Goal: Task Accomplishment & Management: Use online tool/utility

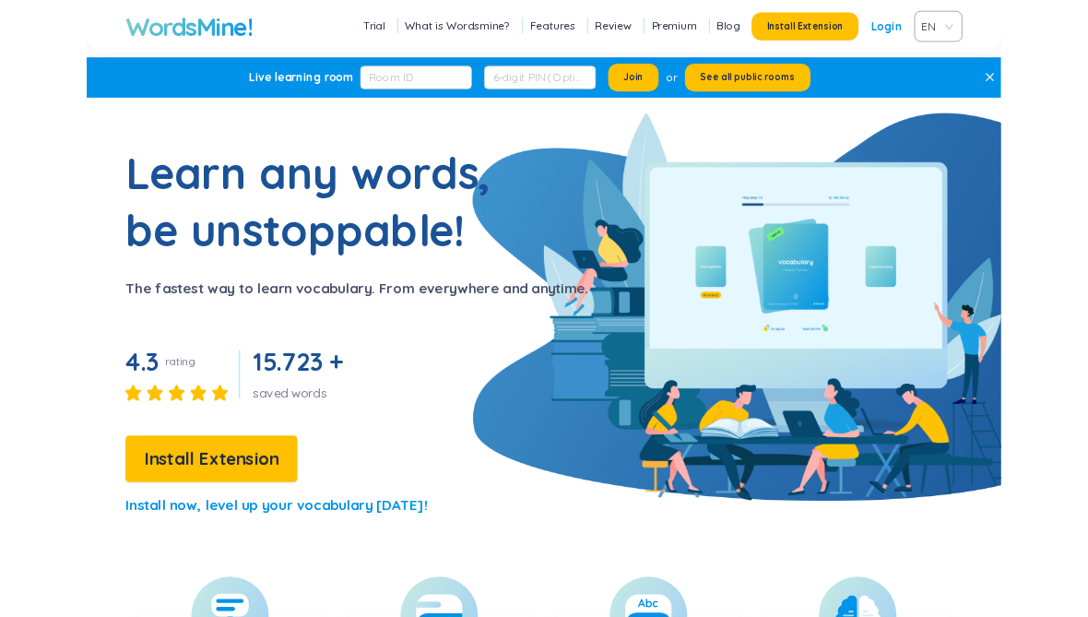
scroll to position [-28, 0]
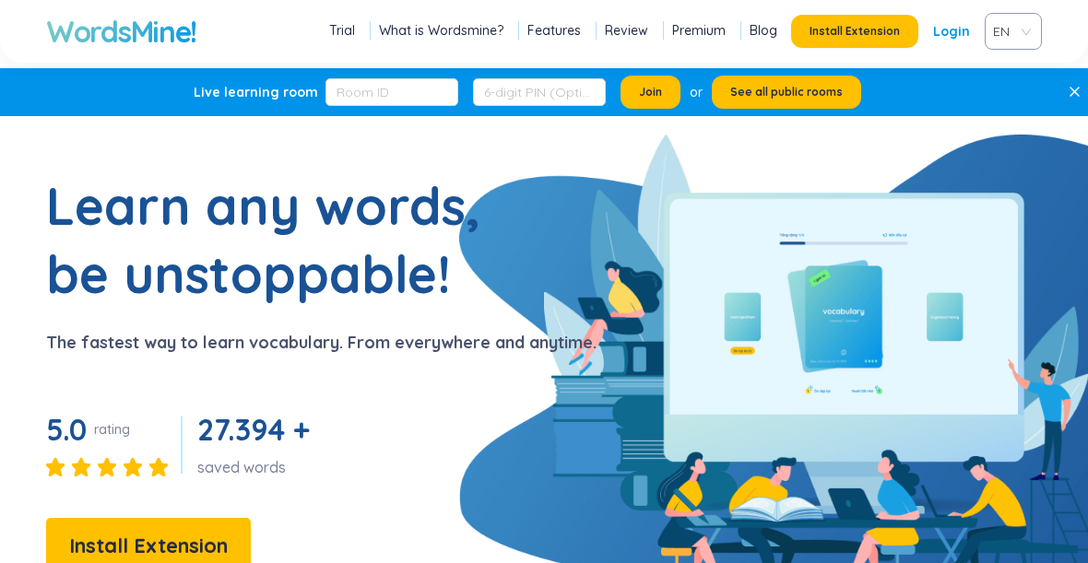
click at [1063, 89] on div "Live learning room Join or See all public rooms" at bounding box center [544, 92] width 1088 height 48
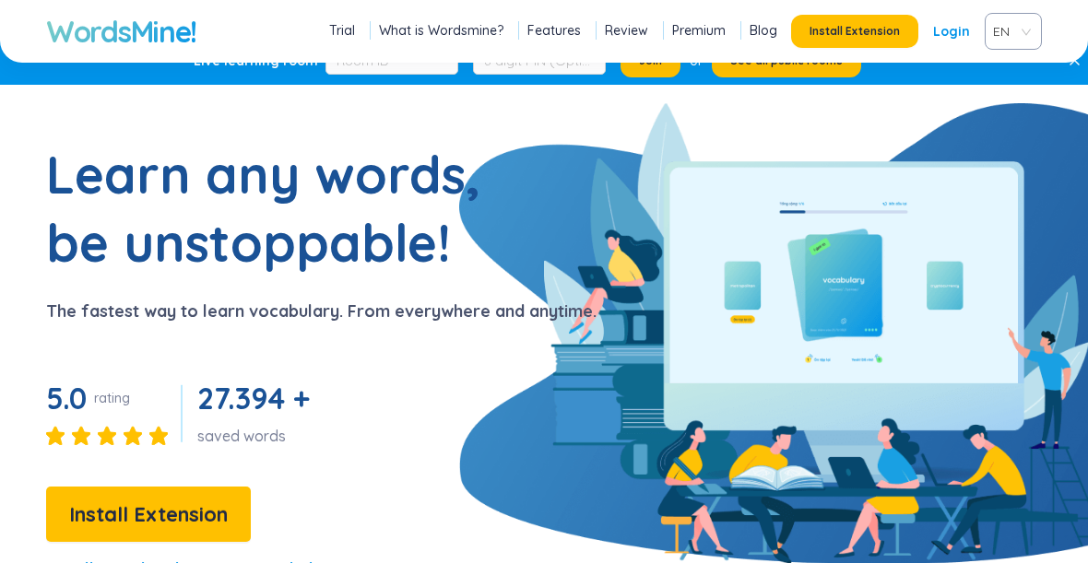
scroll to position [30, 0]
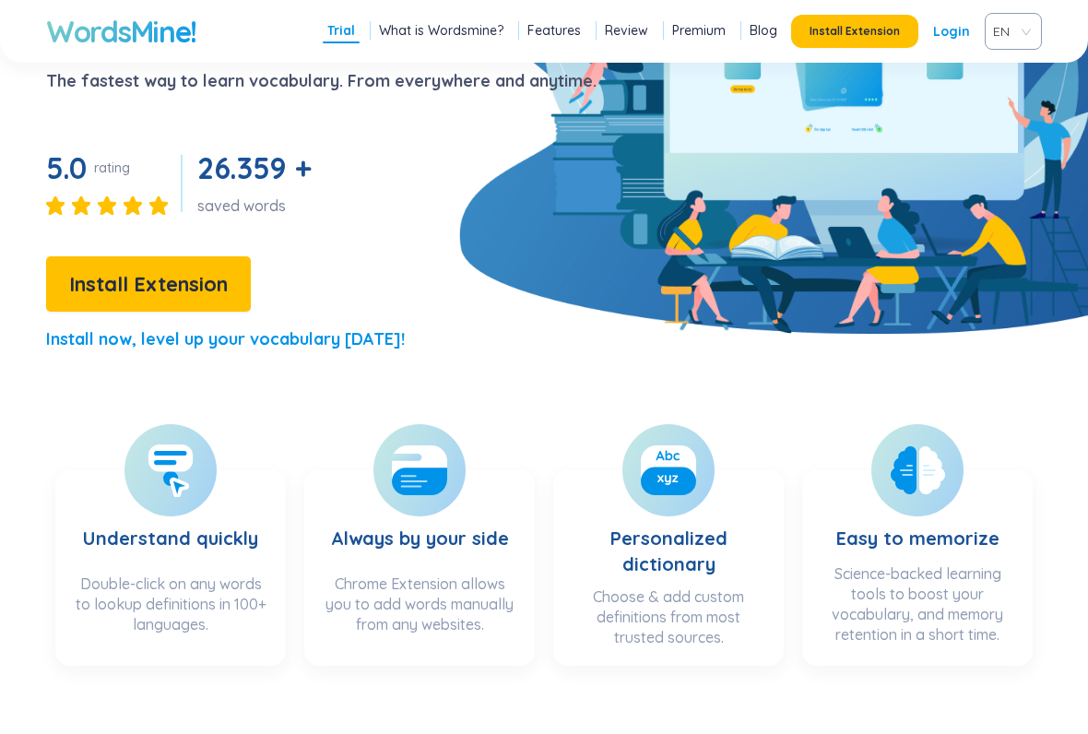
click at [190, 309] on button "Install Extension" at bounding box center [148, 283] width 205 height 55
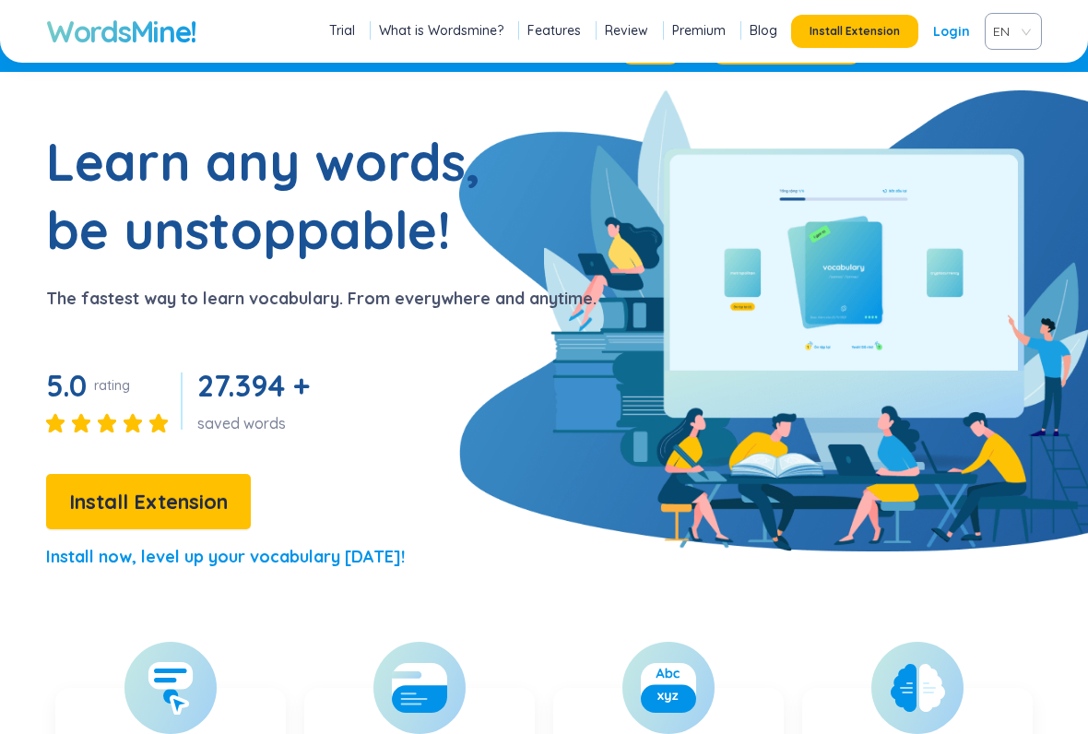
click at [194, 506] on span "Install Extension" at bounding box center [148, 502] width 159 height 32
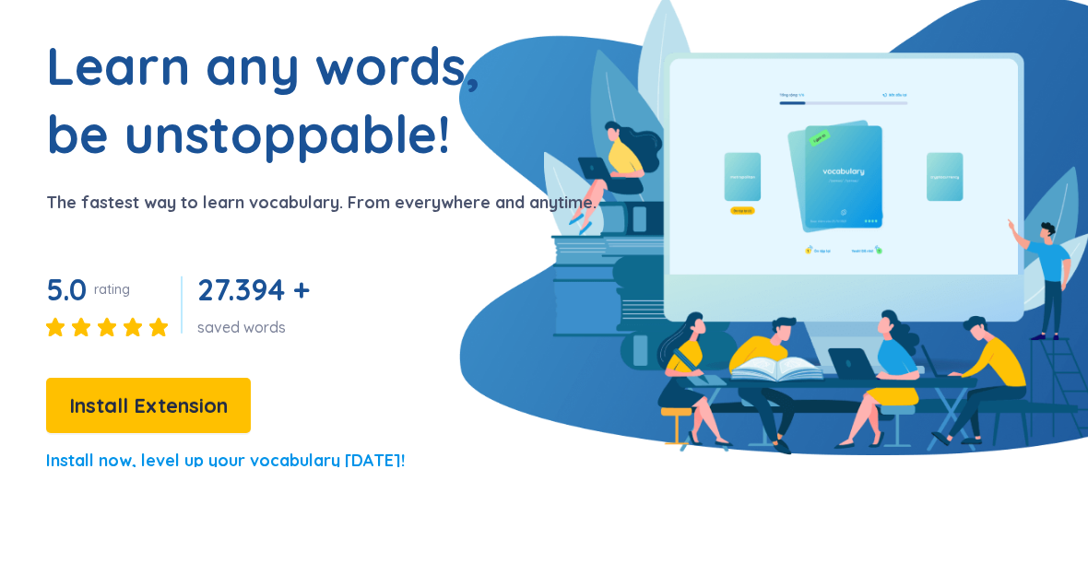
scroll to position [140, 0]
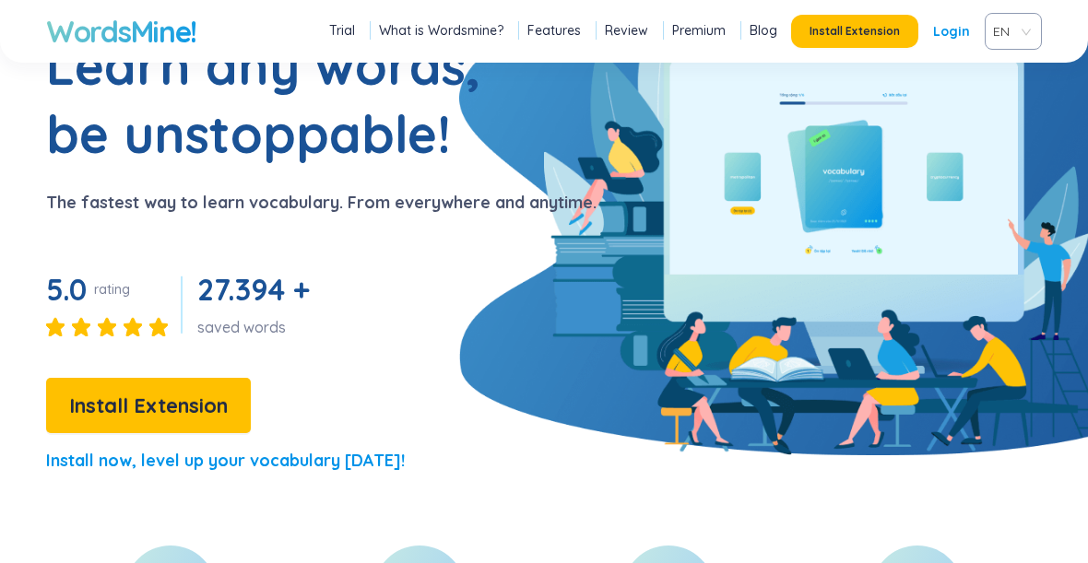
click at [113, 408] on span "Install Extension" at bounding box center [148, 406] width 159 height 32
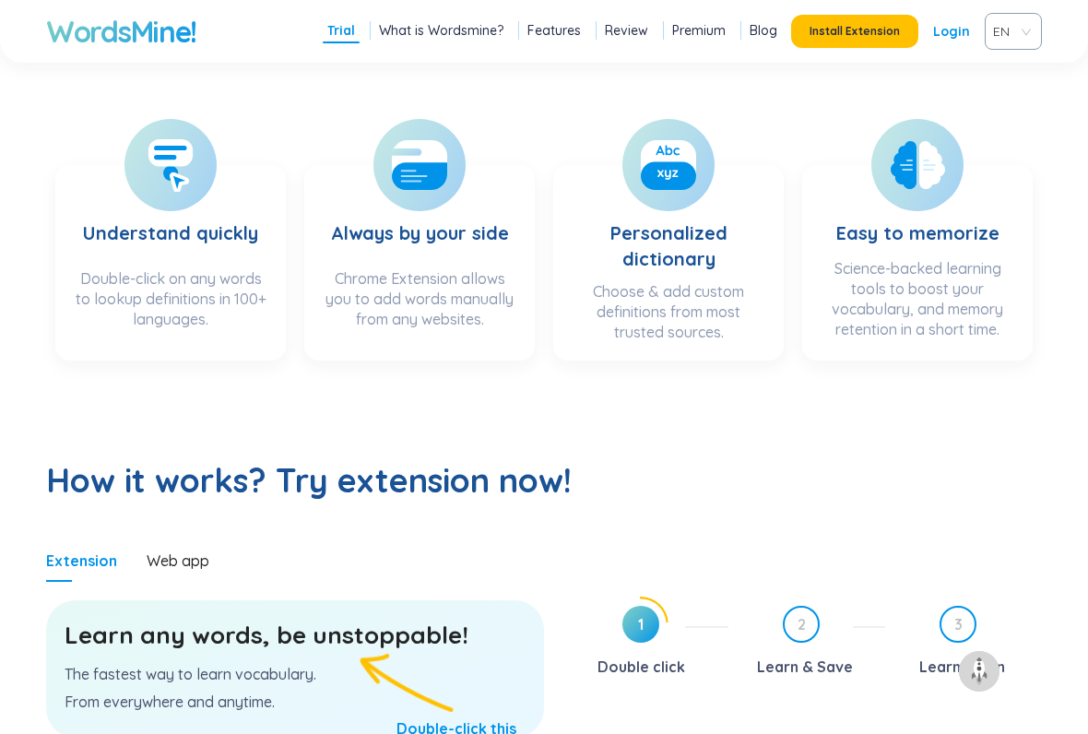
scroll to position [574, 0]
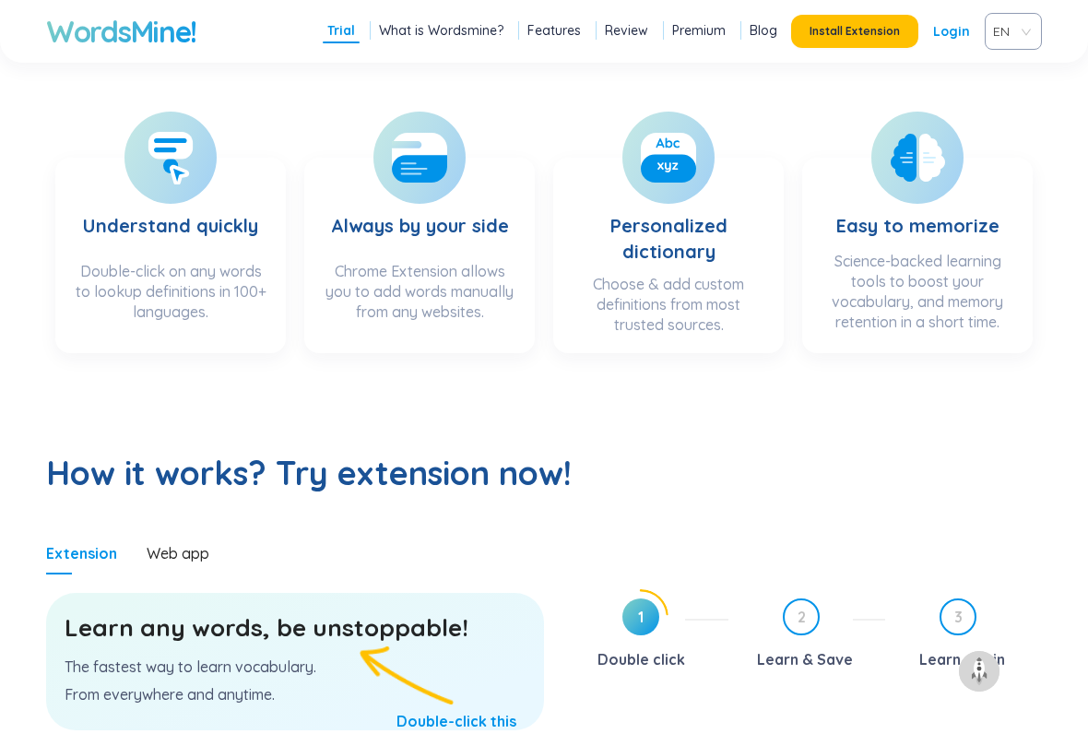
click at [233, 195] on h3 "Understand quickly" at bounding box center [170, 214] width 175 height 76
click at [277, 228] on section "Understand quickly Double-click on any words to lookup definitions in 100+ lang…" at bounding box center [170, 255] width 230 height 195
click at [230, 210] on h3 "Understand quickly" at bounding box center [170, 214] width 175 height 76
click at [460, 207] on h3 "Always by your side" at bounding box center [420, 214] width 178 height 76
click at [112, 562] on section "Learn any words, be unstoppable! The fastest way to learn vocabulary. From ever…" at bounding box center [295, 744] width 498 height 341
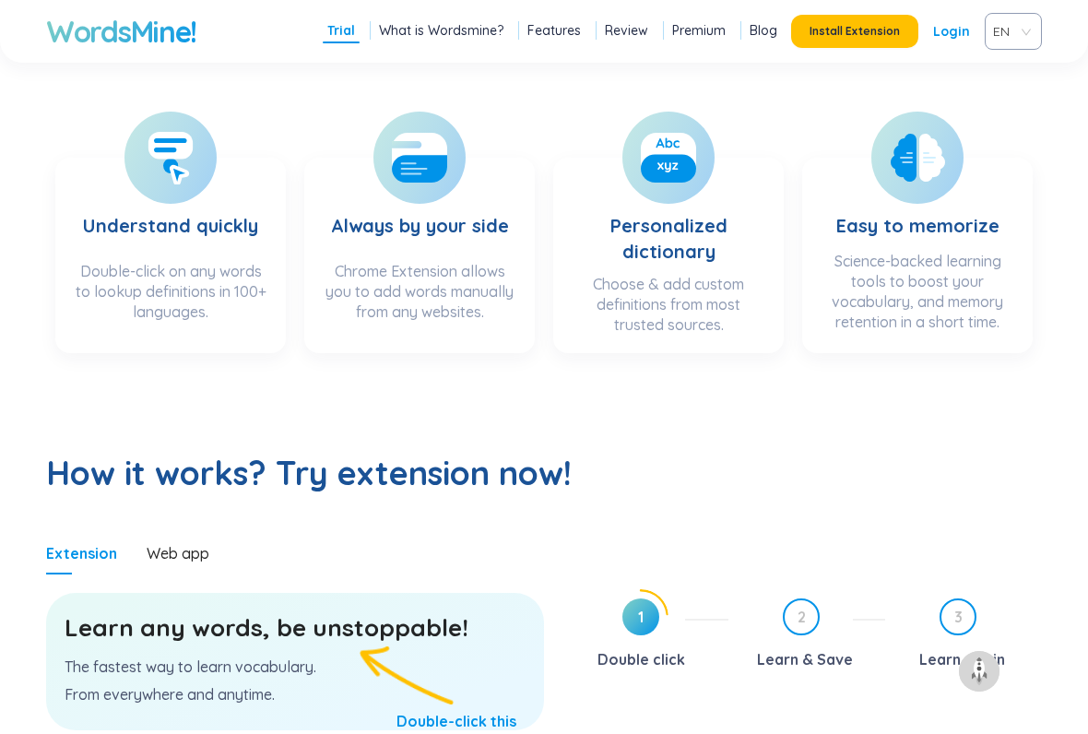
click at [184, 562] on div "Web app" at bounding box center [178, 553] width 63 height 42
click at [164, 536] on div "Web app" at bounding box center [178, 553] width 63 height 42
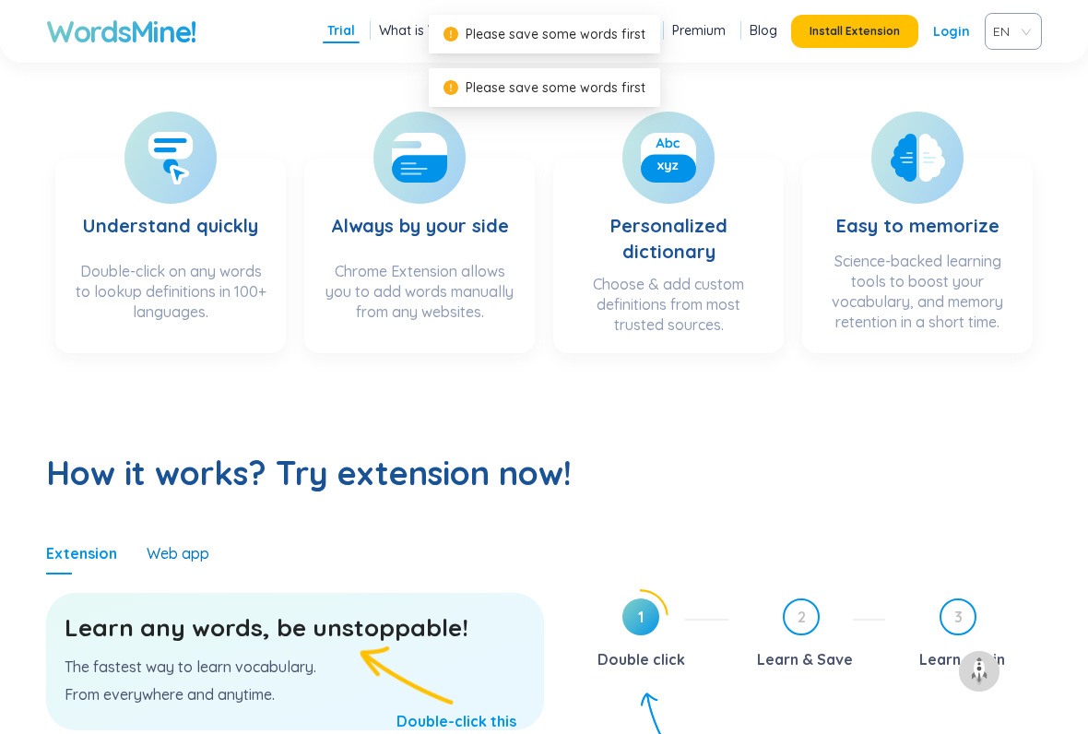
click at [170, 553] on div "Web app" at bounding box center [178, 553] width 63 height 20
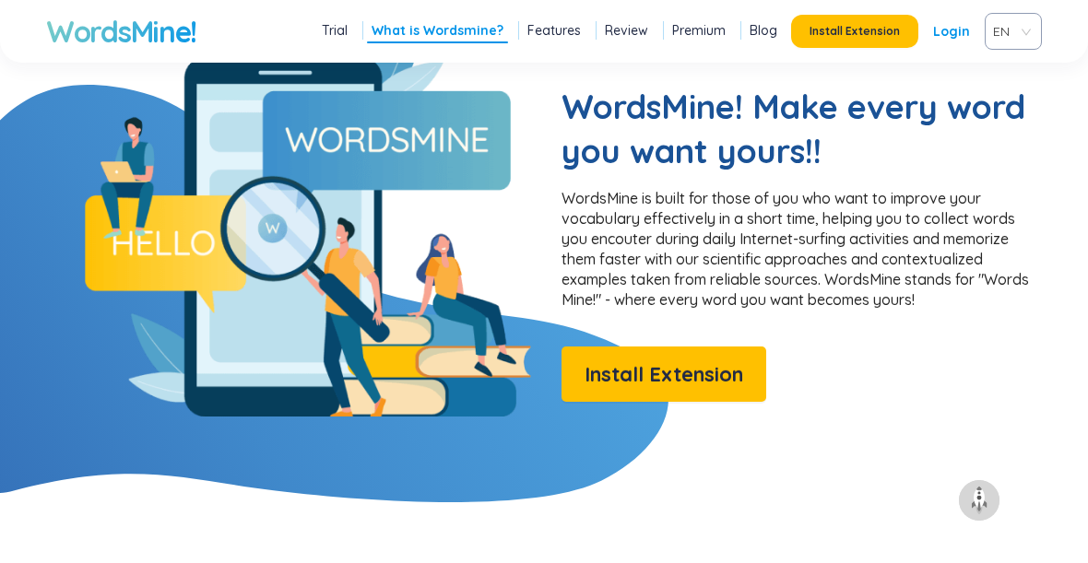
scroll to position [1473, 0]
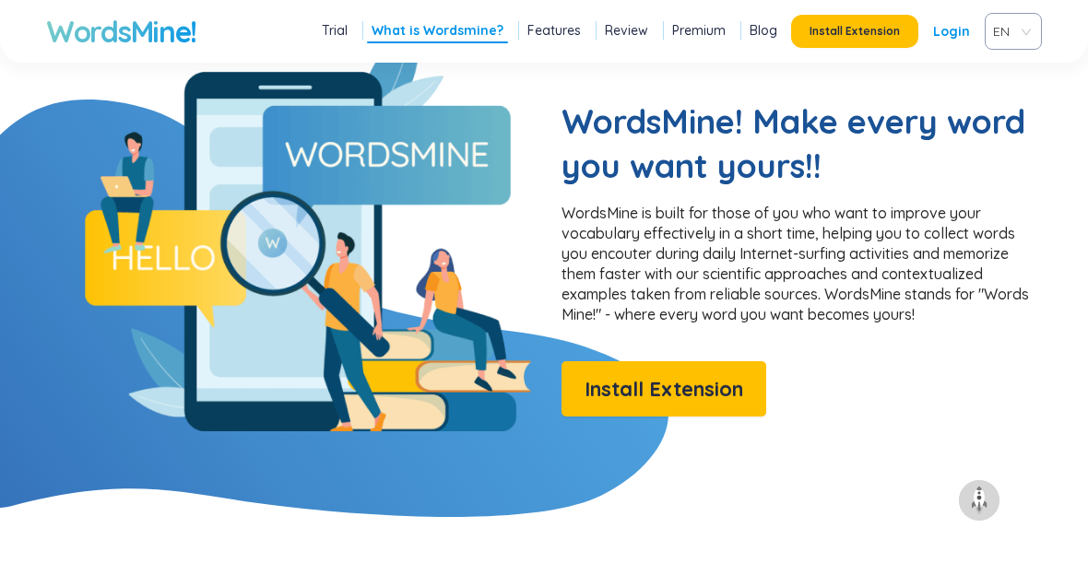
click at [681, 409] on button "Install Extension" at bounding box center [663, 388] width 205 height 55
